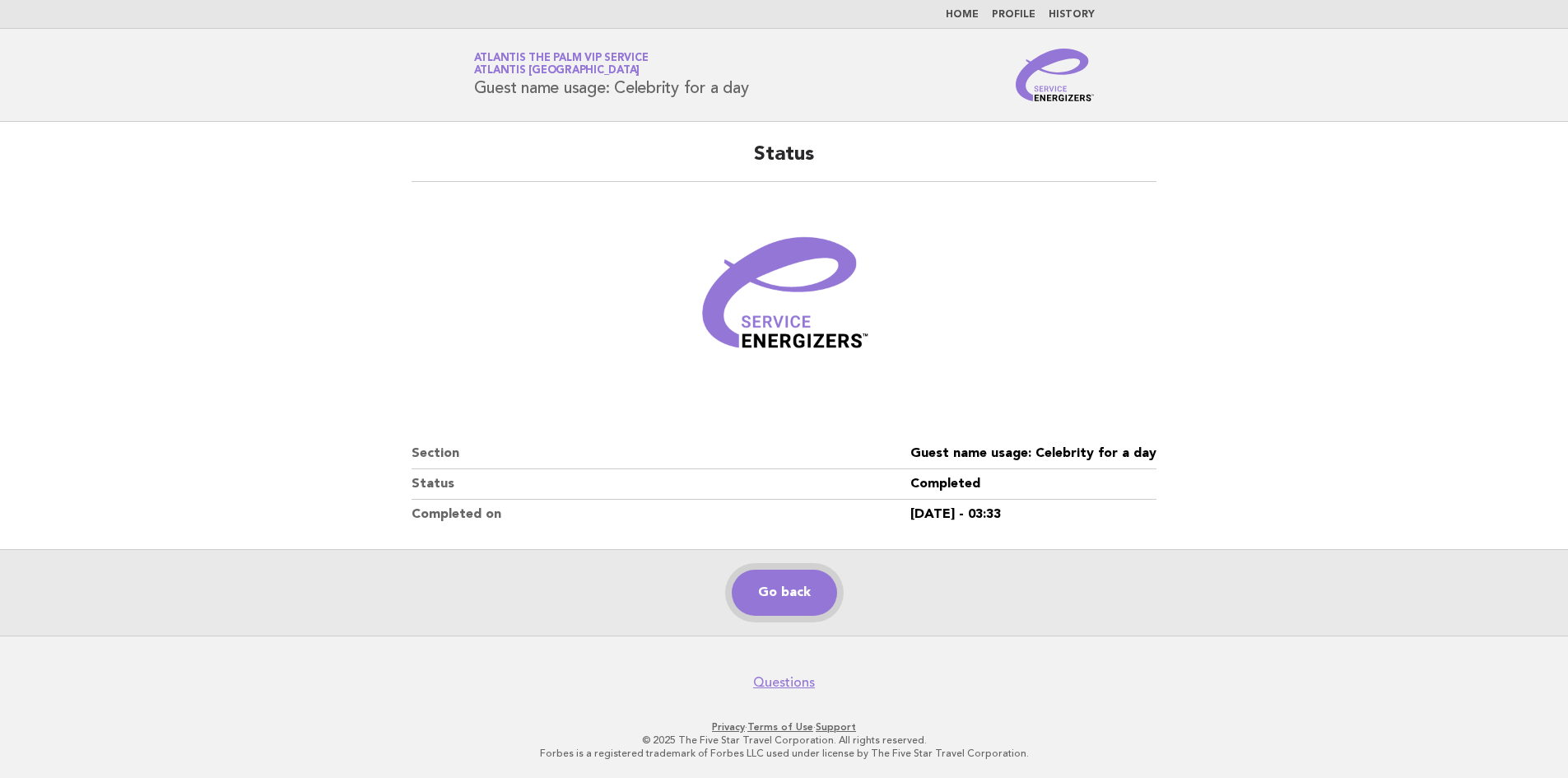
click at [792, 587] on link "Go back" at bounding box center [784, 592] width 105 height 46
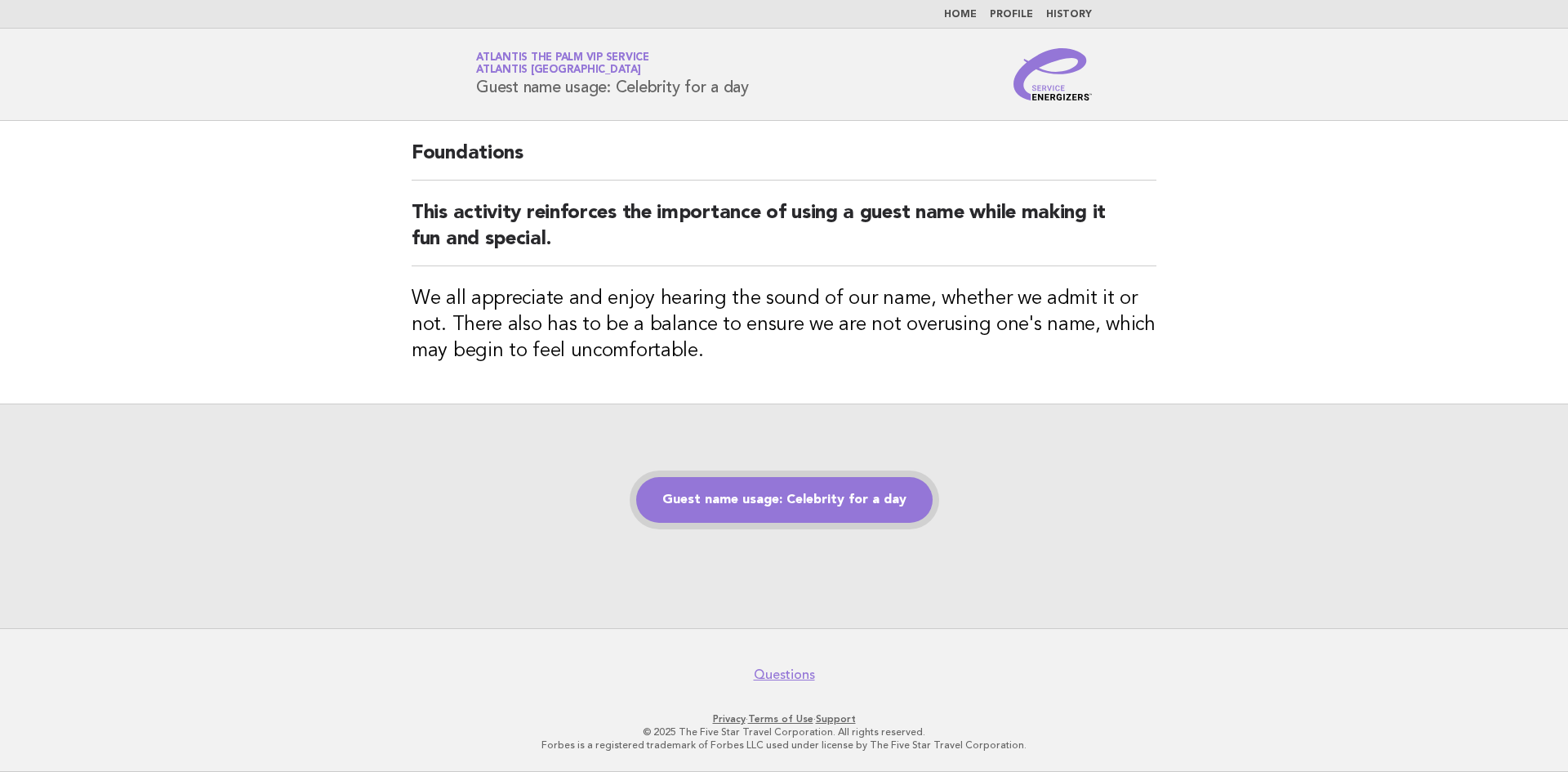
click at [818, 510] on link "Guest name usage: Celebrity for a day" at bounding box center [785, 500] width 296 height 45
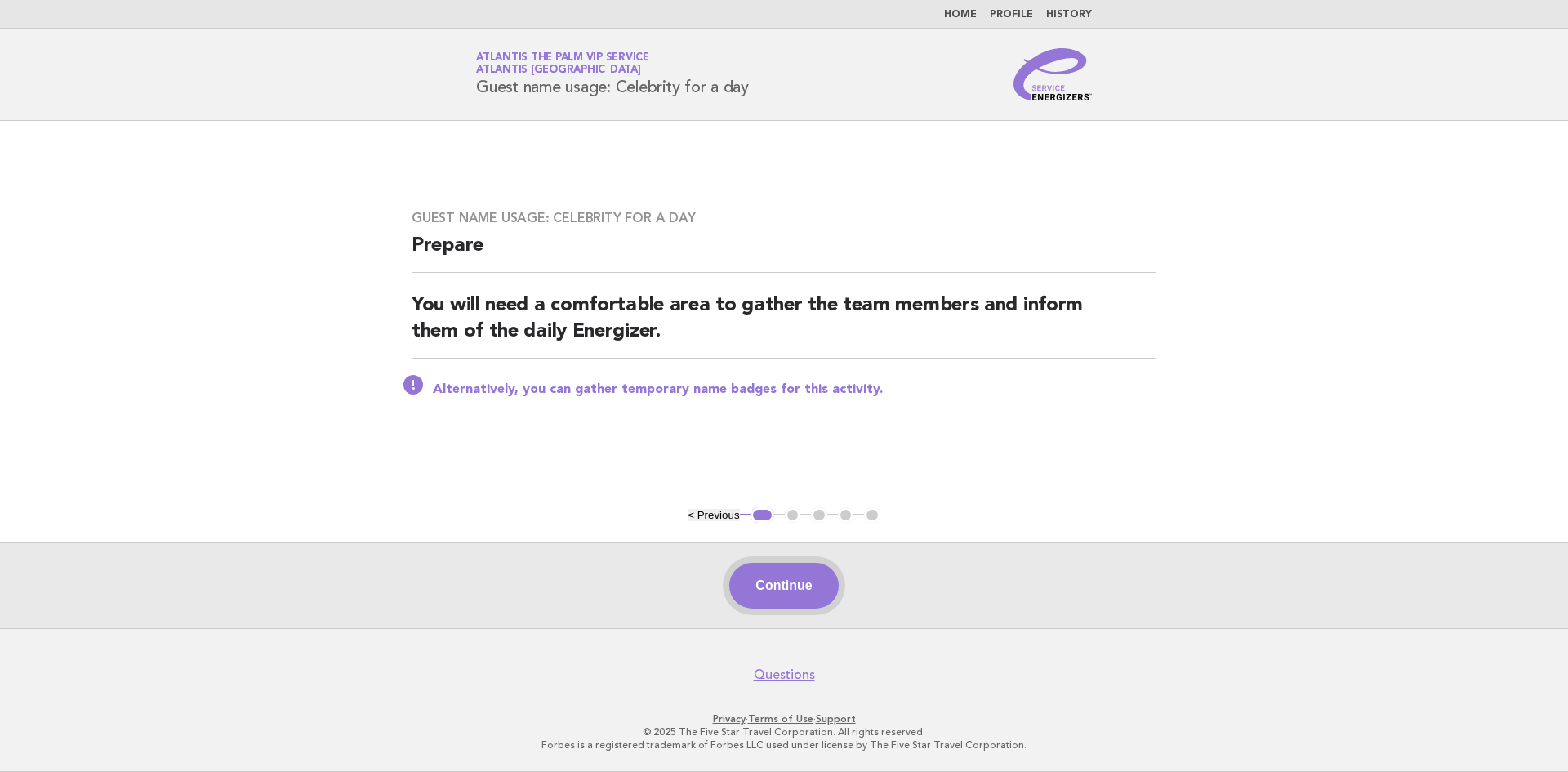
click at [818, 573] on button "Continue" at bounding box center [783, 585] width 109 height 45
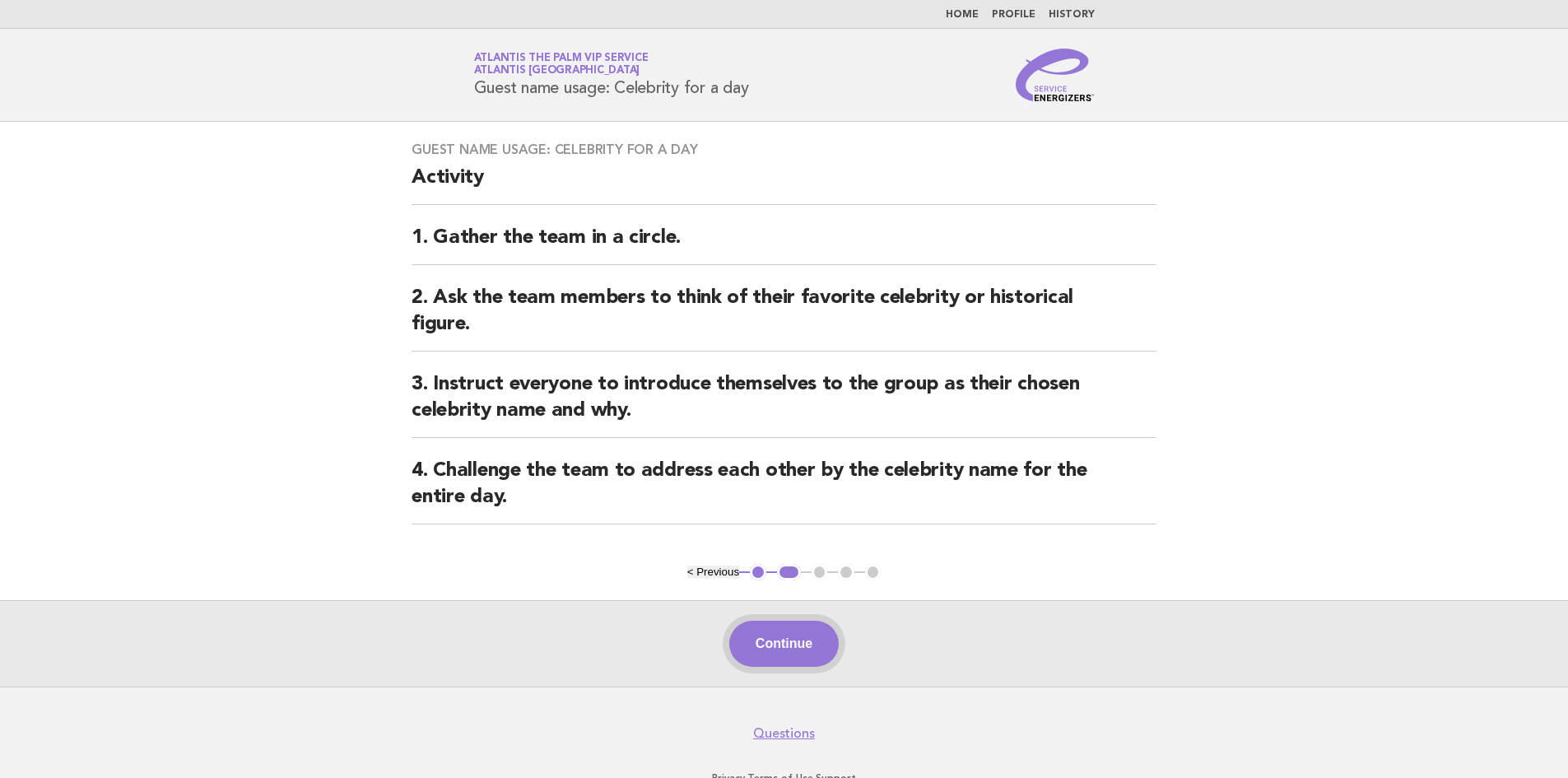
click at [802, 656] on button "Continue" at bounding box center [783, 643] width 110 height 46
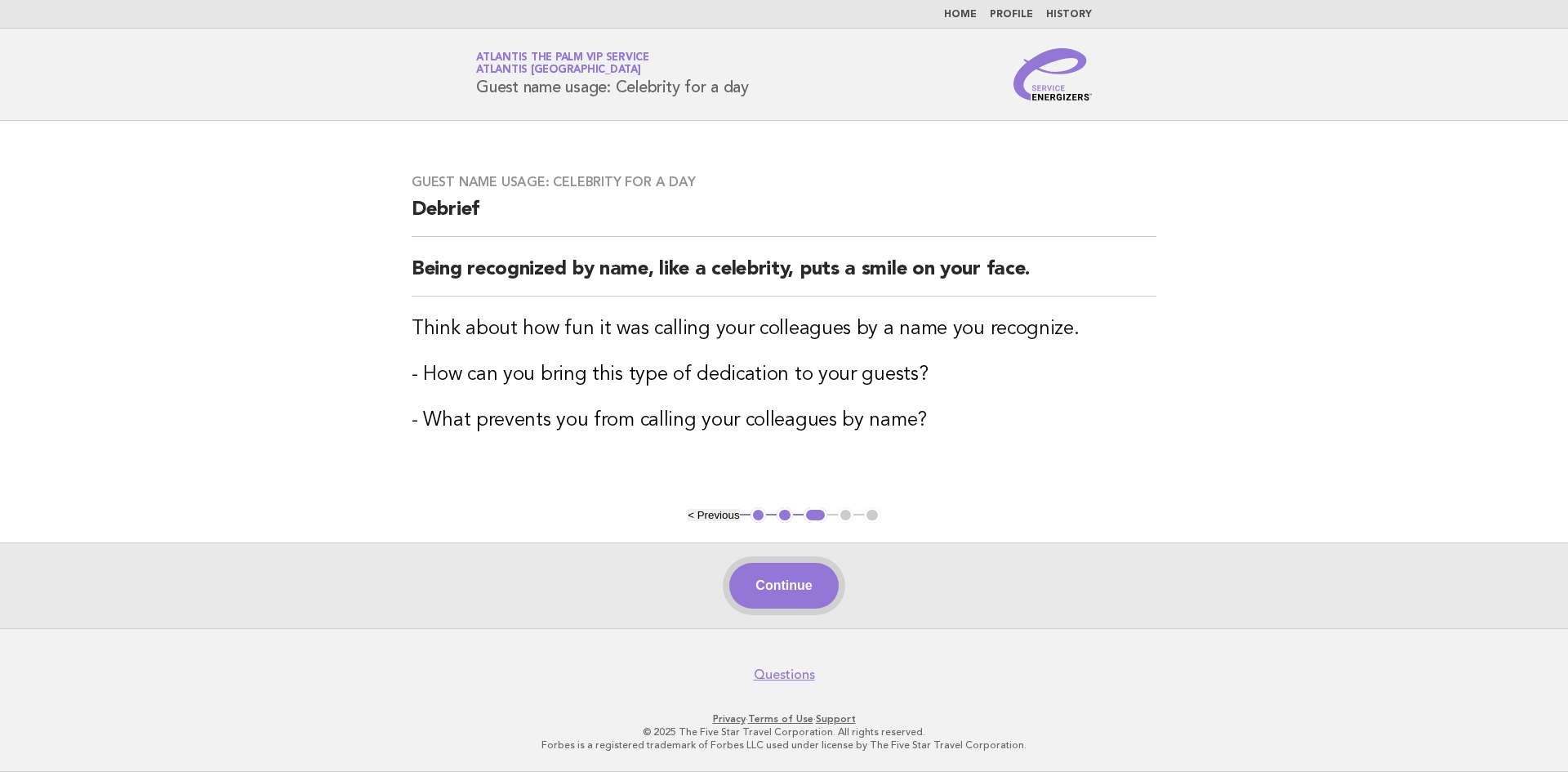
click at [777, 583] on button "Continue" at bounding box center [783, 585] width 109 height 45
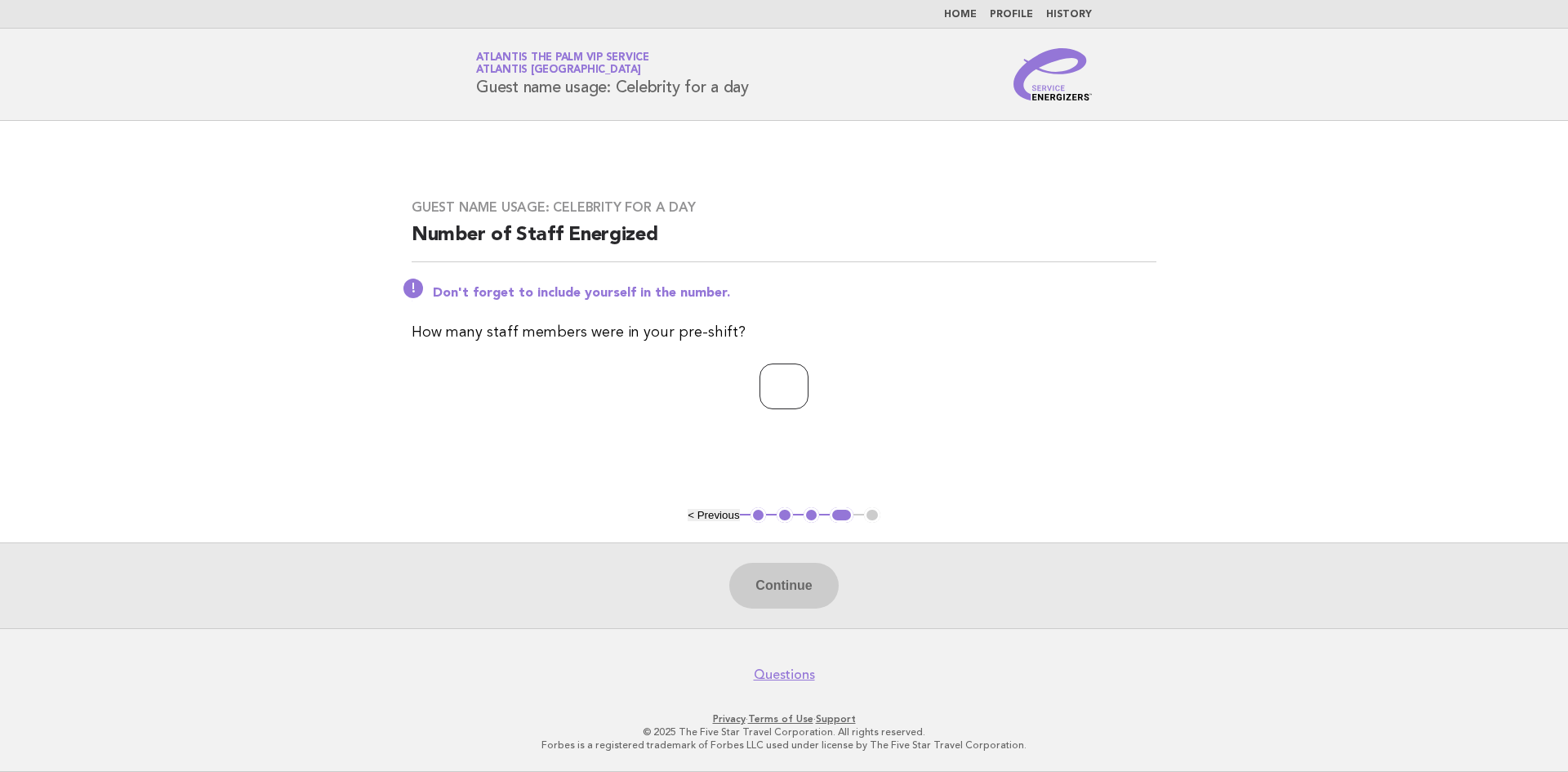
click at [769, 380] on input "number" at bounding box center [783, 386] width 49 height 45
type input "*"
type input "**"
click at [769, 584] on button "Continue" at bounding box center [783, 585] width 109 height 45
